Goal: Transaction & Acquisition: Obtain resource

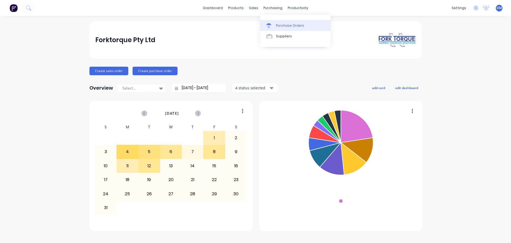
click at [280, 26] on div "Purchase Orders" at bounding box center [290, 25] width 28 height 5
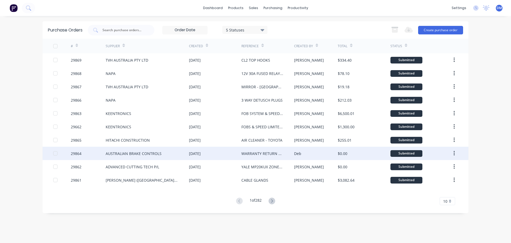
click at [133, 153] on div "AUSTRALIAN BRAKE CONTROLS" at bounding box center [134, 153] width 56 height 6
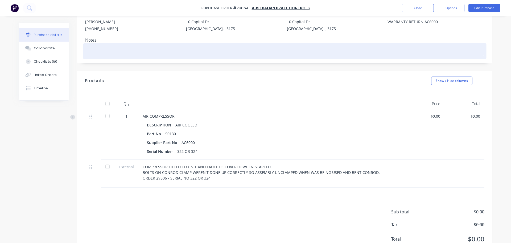
scroll to position [53, 0]
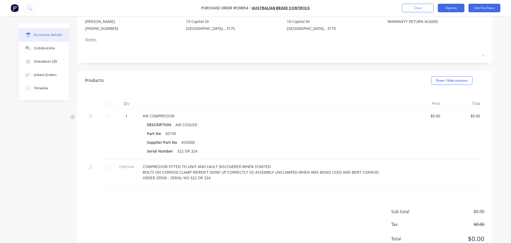
click at [452, 10] on button "Options" at bounding box center [451, 8] width 27 height 9
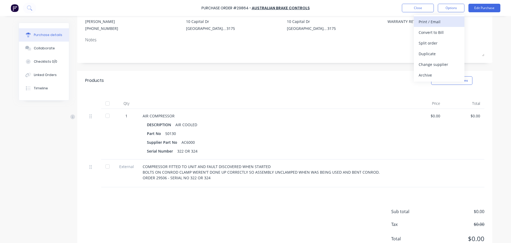
click at [435, 21] on div "Print / Email" at bounding box center [439, 22] width 41 height 8
click at [431, 32] on div "With pricing" at bounding box center [439, 32] width 41 height 8
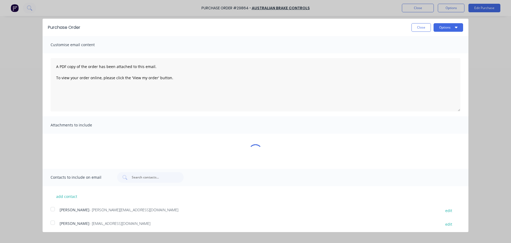
type textarea "x"
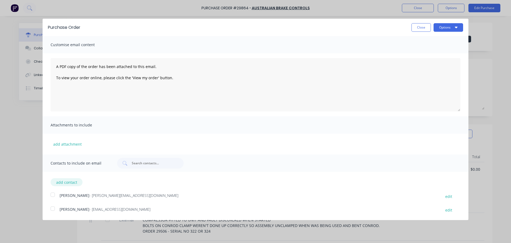
click at [68, 182] on button "add contact" at bounding box center [67, 182] width 32 height 8
select select "AU"
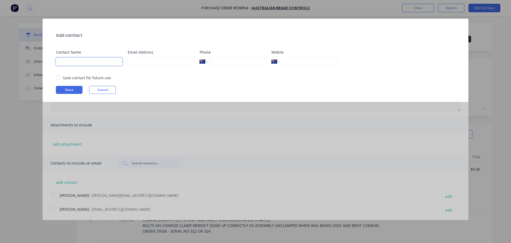
click at [81, 61] on input at bounding box center [89, 62] width 67 height 8
type input "[PERSON_NAME]"
click at [58, 79] on div at bounding box center [58, 77] width 11 height 11
type input "[EMAIL_ADDRESS][DOMAIN_NAME]"
click at [65, 90] on button "Done" at bounding box center [69, 90] width 27 height 8
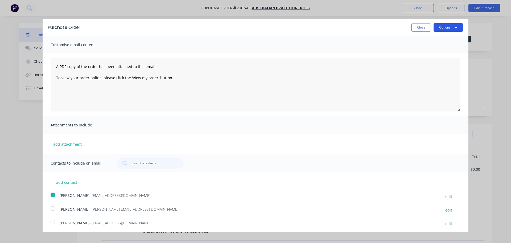
drag, startPoint x: 437, startPoint y: 26, endPoint x: 437, endPoint y: 29, distance: 2.9
click at [437, 26] on button "Options" at bounding box center [449, 27] width 30 height 9
click at [428, 51] on div "Email" at bounding box center [437, 52] width 41 height 8
type textarea "x"
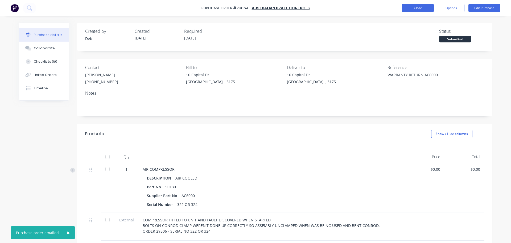
click at [413, 5] on button "Close" at bounding box center [418, 8] width 32 height 9
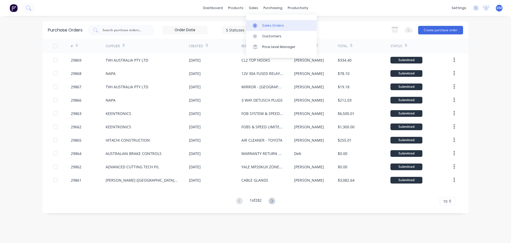
click at [259, 23] on div at bounding box center [257, 25] width 8 height 5
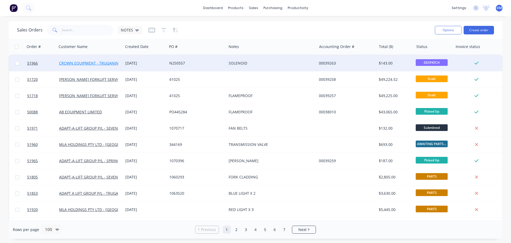
click at [82, 62] on link "CROWN EQUIPMENT - TRUGANINA" at bounding box center [90, 62] width 62 height 5
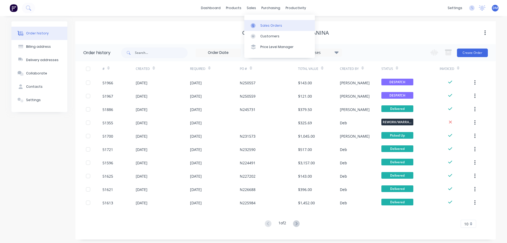
click at [260, 26] on div "Sales Orders" at bounding box center [271, 25] width 22 height 5
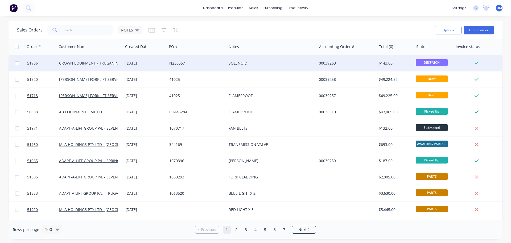
click at [147, 64] on div "[DATE]" at bounding box center [145, 62] width 40 height 5
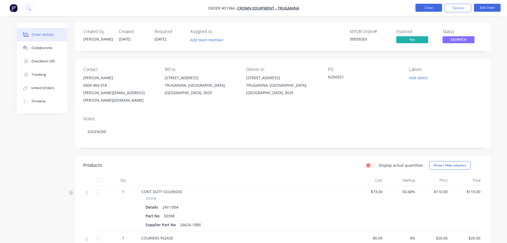
click at [424, 6] on button "Close" at bounding box center [429, 8] width 27 height 8
